Goal: Browse casually: Explore the website without a specific task or goal

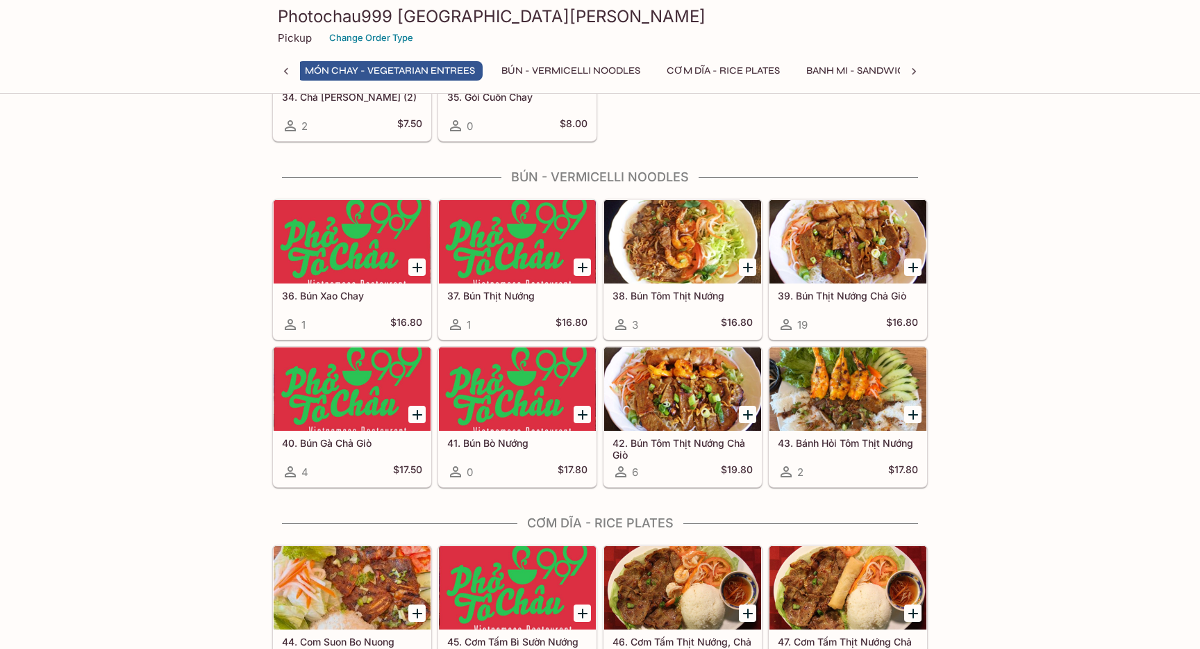
click at [681, 249] on div at bounding box center [682, 241] width 157 height 83
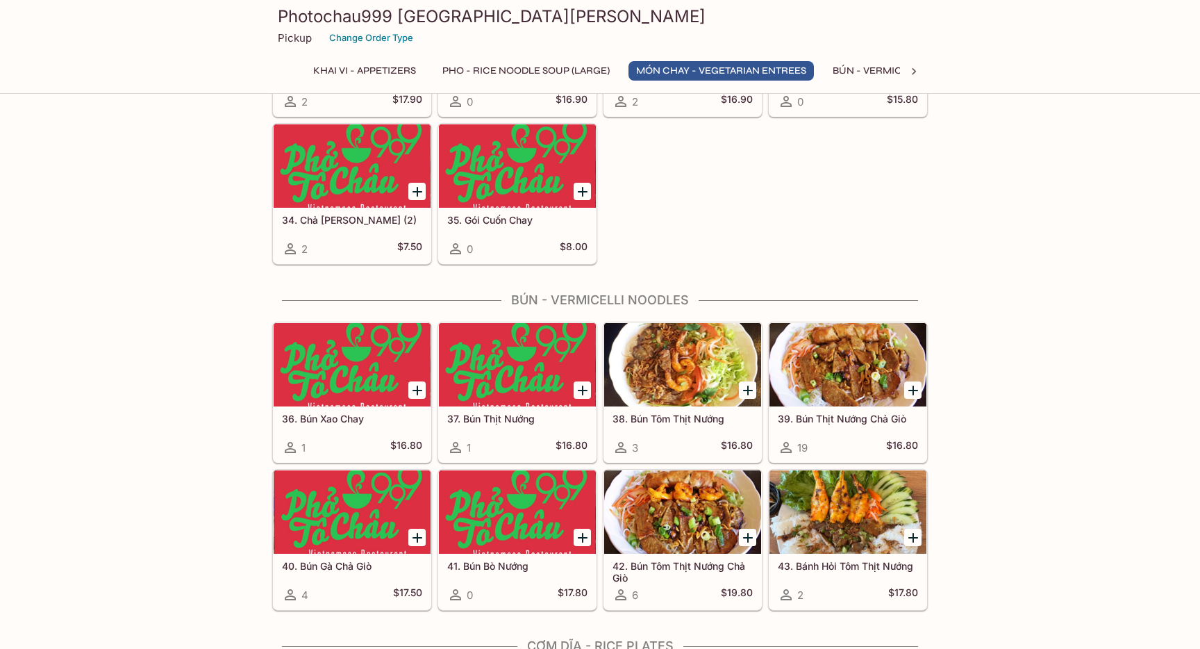
click at [832, 383] on div at bounding box center [847, 364] width 157 height 83
